Goal: Task Accomplishment & Management: Complete application form

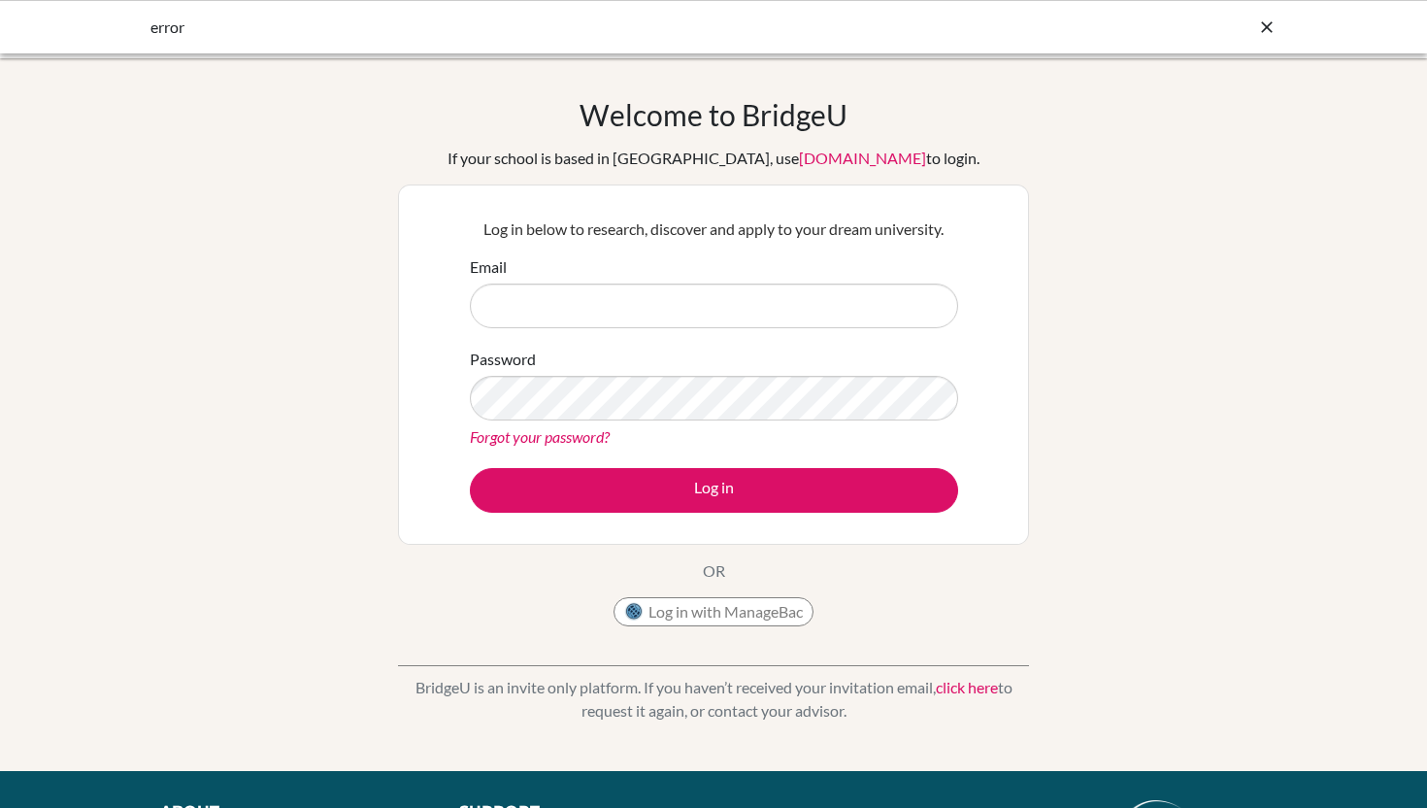
click at [1266, 31] on icon at bounding box center [1266, 26] width 19 height 19
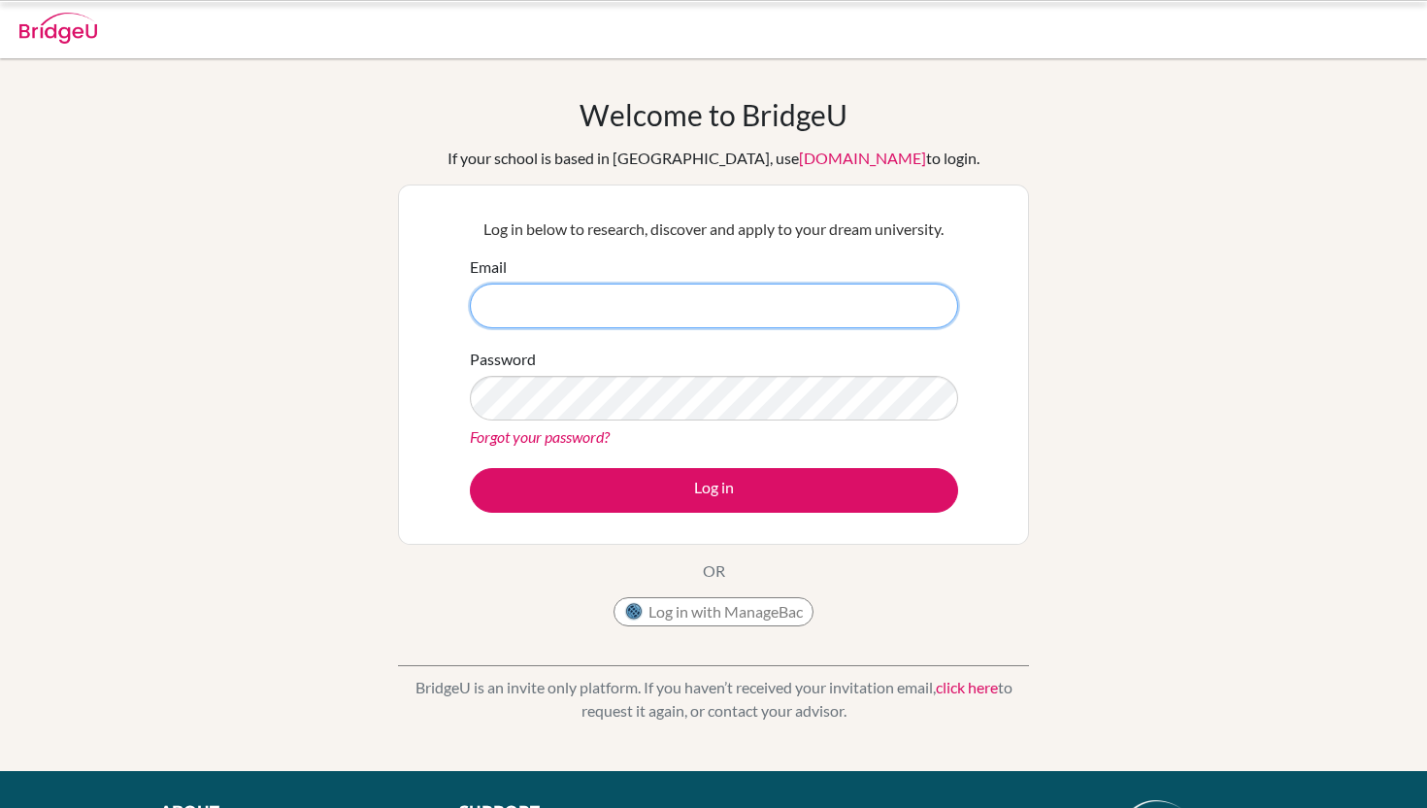
click at [795, 318] on input "Email" at bounding box center [714, 305] width 488 height 45
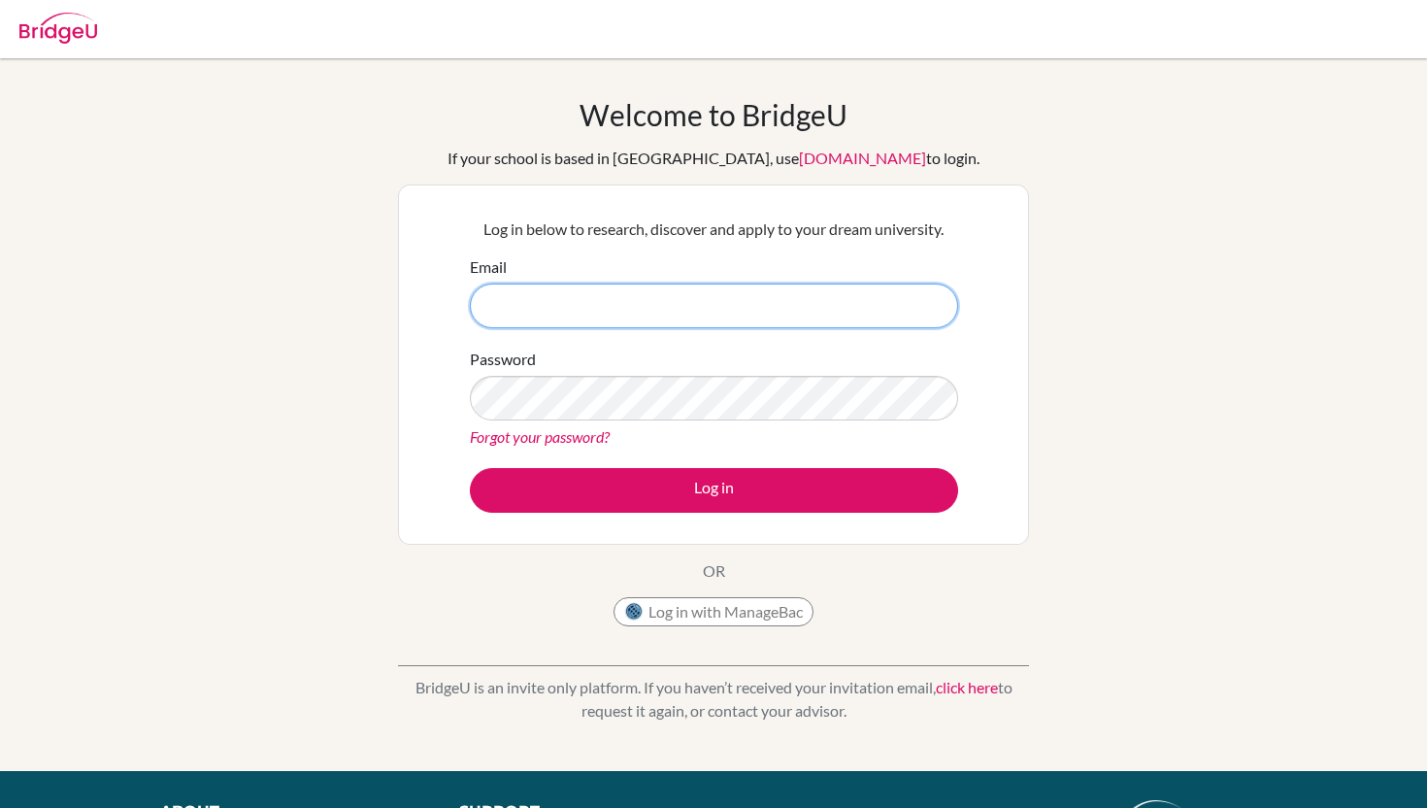
type input "puongpetch.sa@kmids.ac.th"
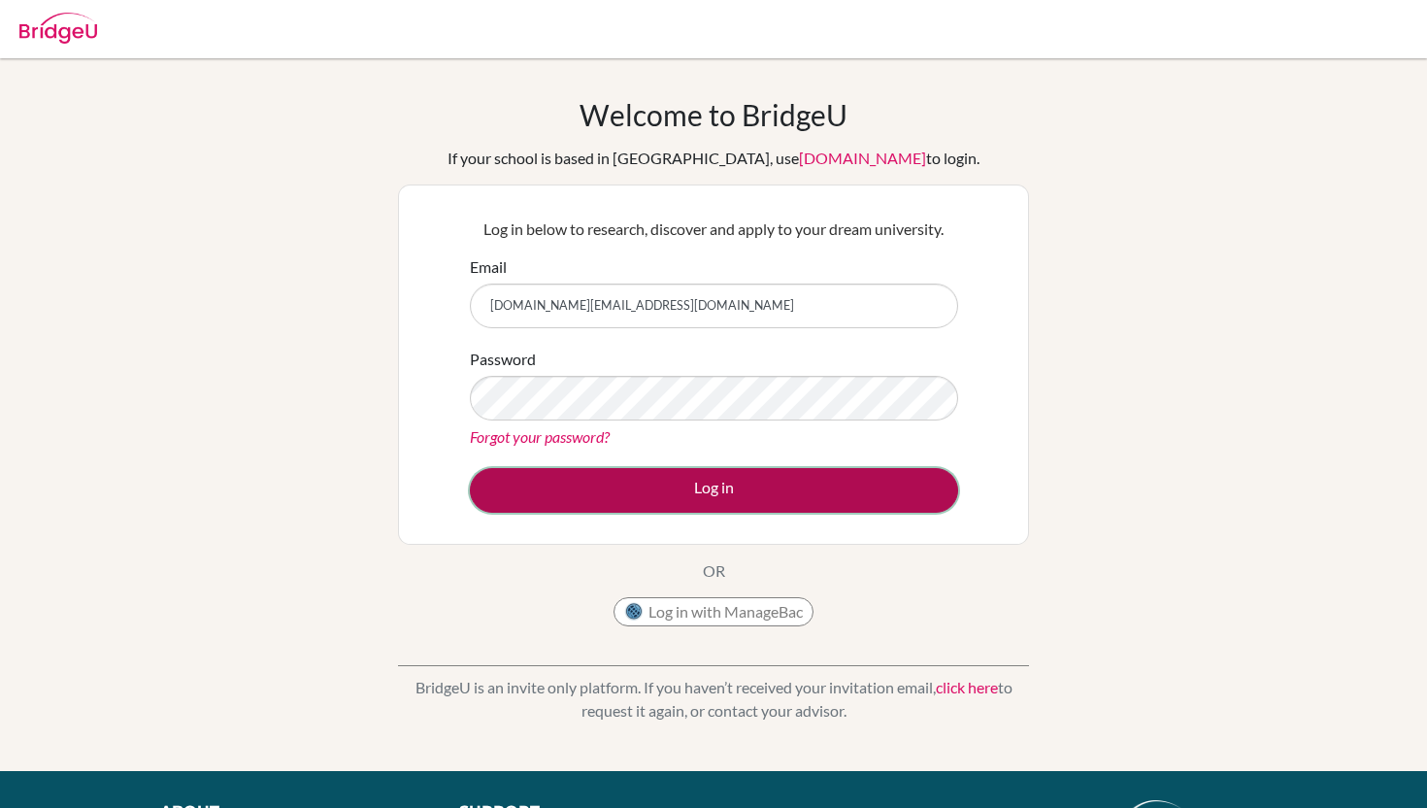
click at [730, 474] on button "Log in" at bounding box center [714, 490] width 488 height 45
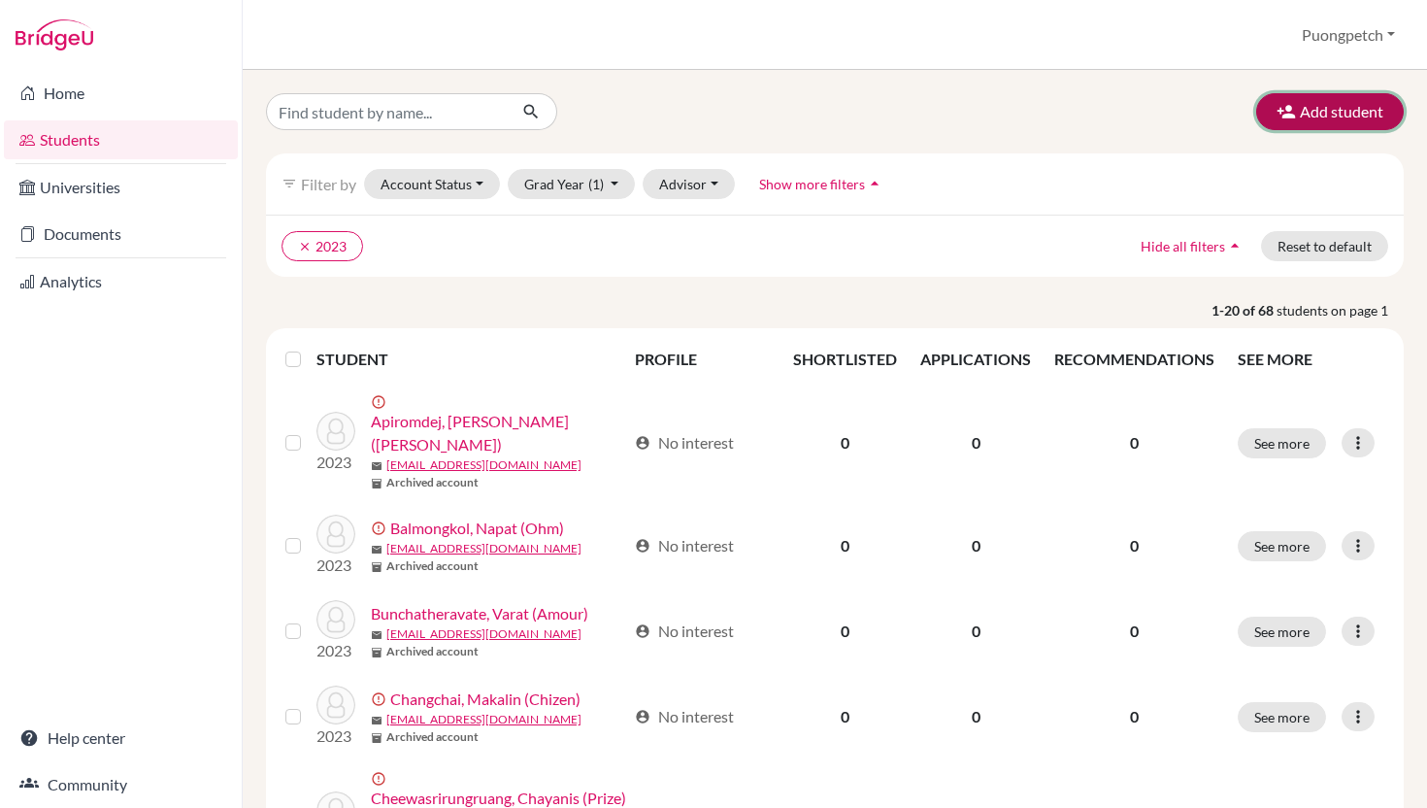
click at [1309, 110] on button "Add student" at bounding box center [1330, 111] width 148 height 37
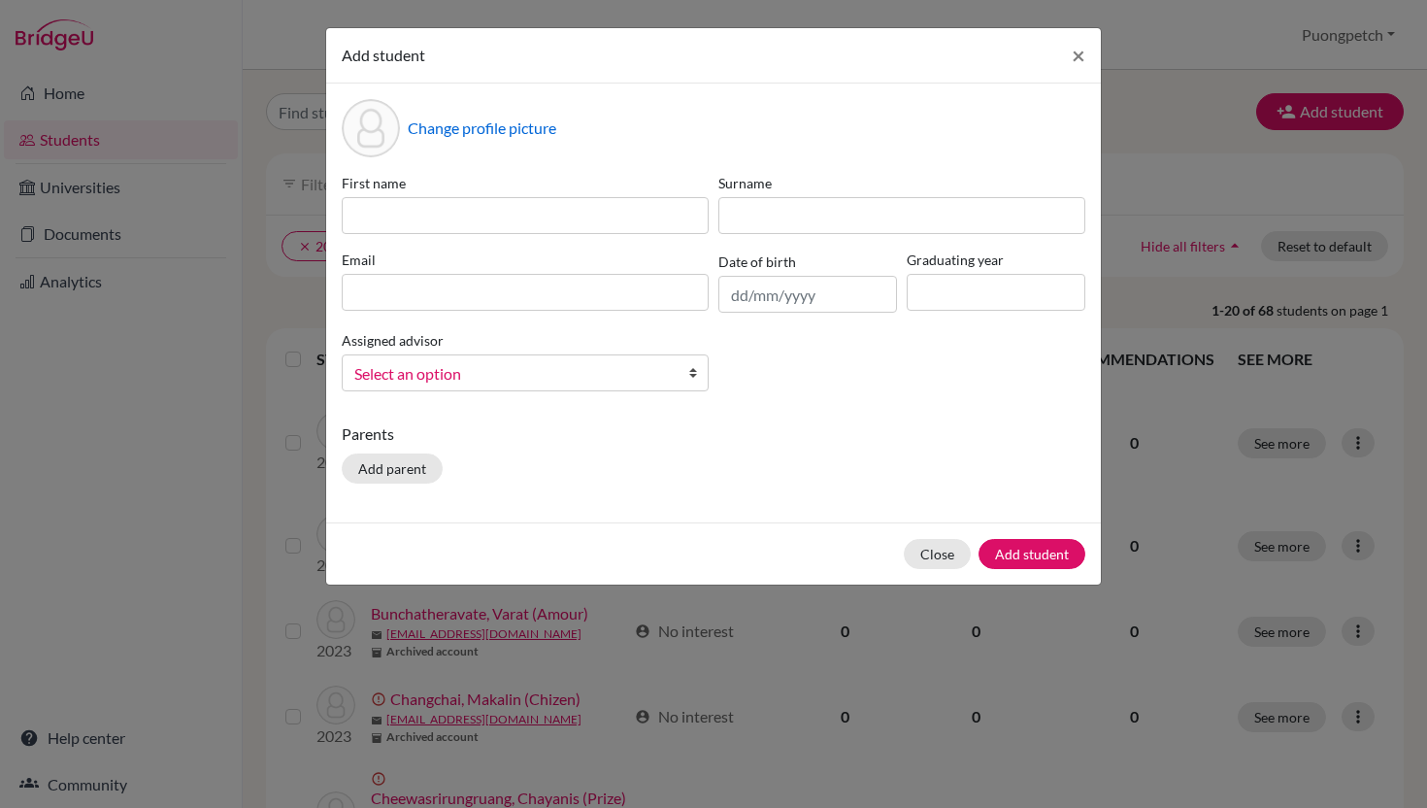
click at [1166, 129] on div "Add student × Change profile picture First name Surname Email Date of birth Gra…" at bounding box center [713, 404] width 1427 height 808
click at [1079, 57] on span "×" at bounding box center [1079, 55] width 14 height 28
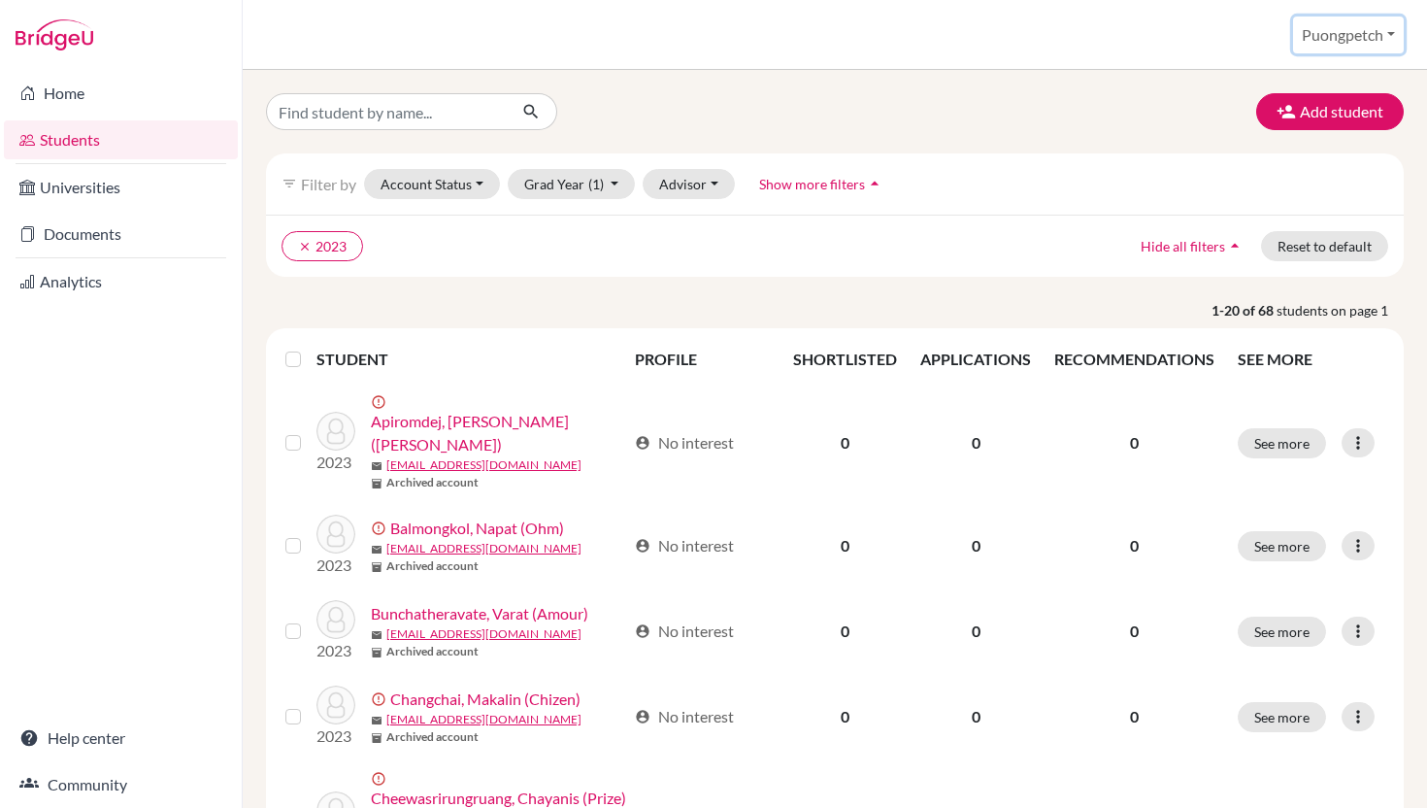
click at [1381, 36] on button "Puongpetch" at bounding box center [1348, 35] width 111 height 37
click at [1144, 120] on div "Add student" at bounding box center [834, 111] width 1167 height 37
click at [1301, 118] on button "Add student" at bounding box center [1330, 111] width 148 height 37
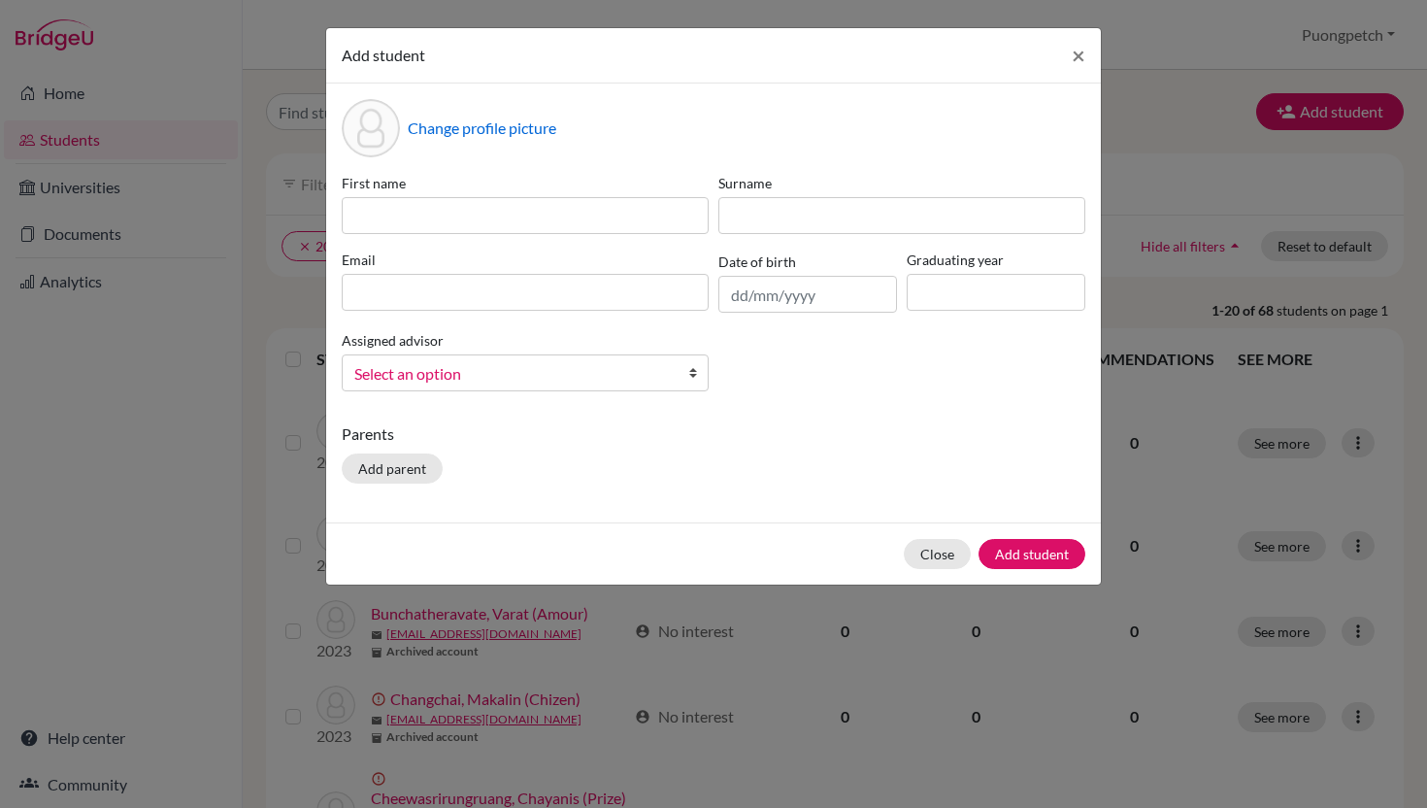
click at [594, 155] on div "Change profile picture" at bounding box center [714, 128] width 744 height 58
click at [563, 364] on span "Select an option" at bounding box center [512, 373] width 316 height 25
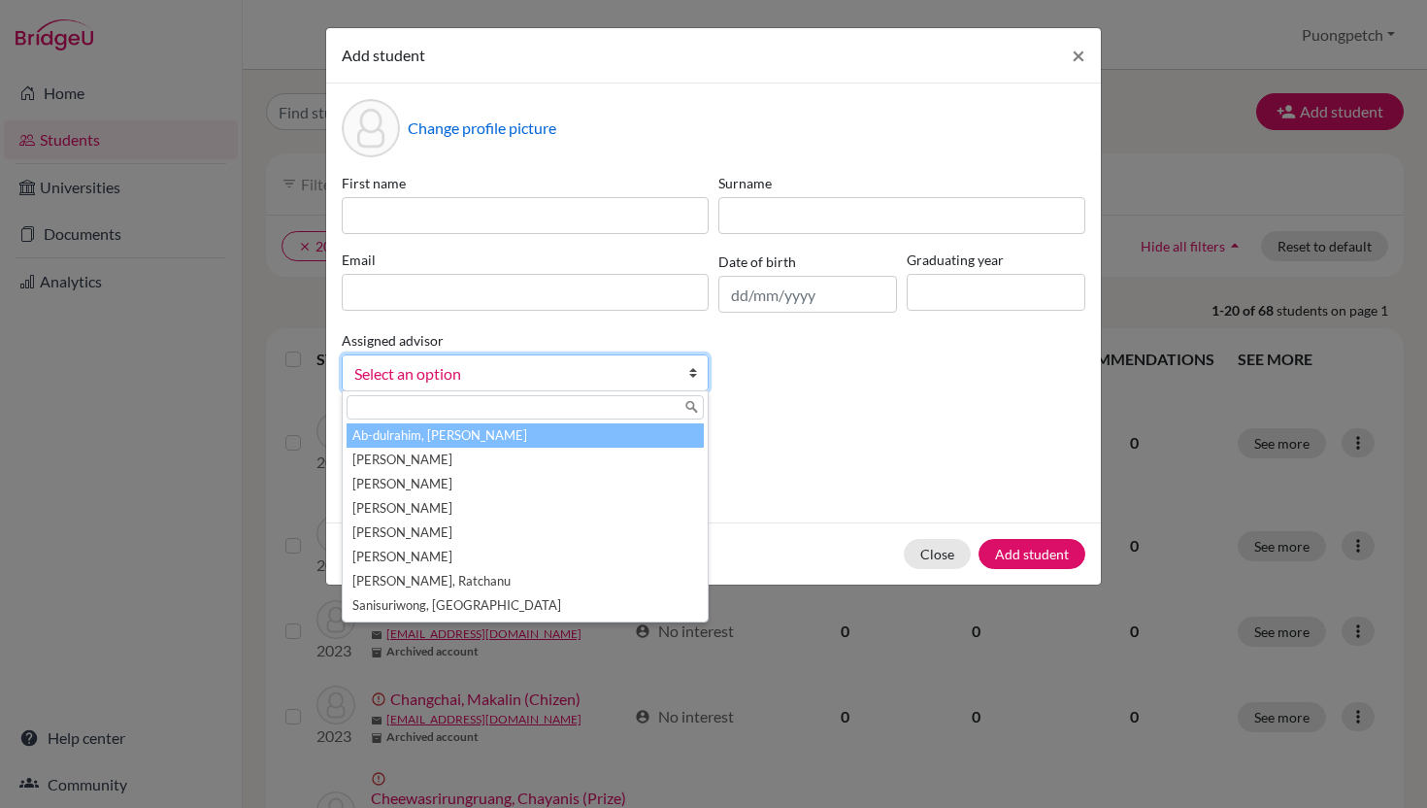
click at [564, 364] on span "Select an option" at bounding box center [512, 373] width 316 height 25
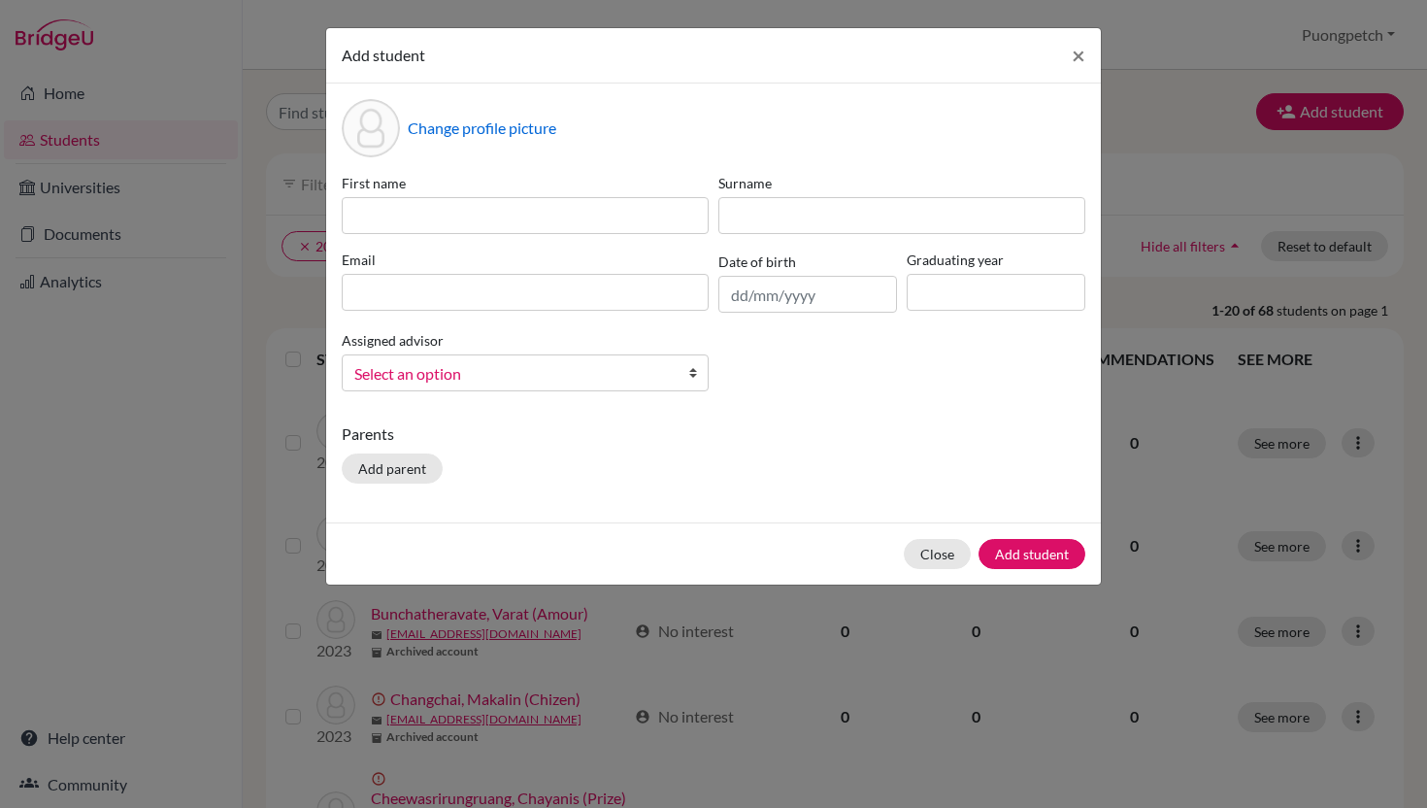
click at [565, 442] on p "Parents" at bounding box center [714, 433] width 744 height 23
click at [1086, 51] on button "×" at bounding box center [1078, 55] width 45 height 54
